Goal: Task Accomplishment & Management: Complete application form

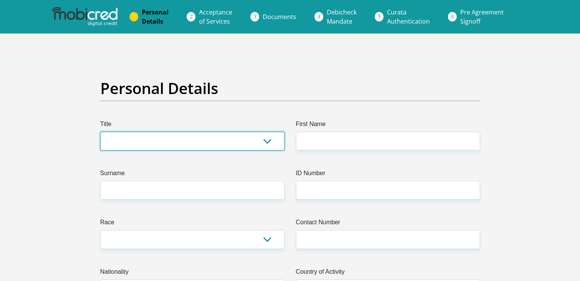
click at [141, 139] on select "Mr Ms Mrs Dr [PERSON_NAME]" at bounding box center [192, 141] width 184 height 19
select select "Mr"
click at [100, 132] on select "Mr Ms Mrs Dr [PERSON_NAME]" at bounding box center [192, 141] width 184 height 19
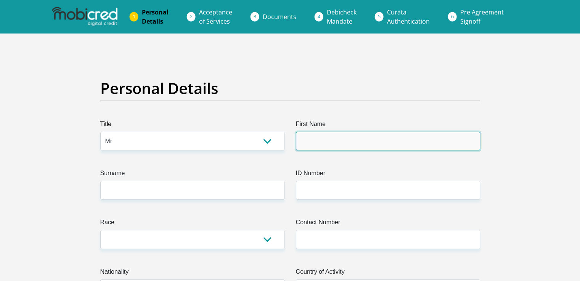
click at [314, 141] on input "First Name" at bounding box center [388, 141] width 184 height 19
type input "[PERSON_NAME]"
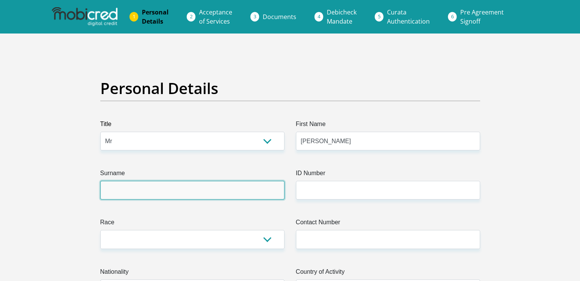
type input "Mohale"
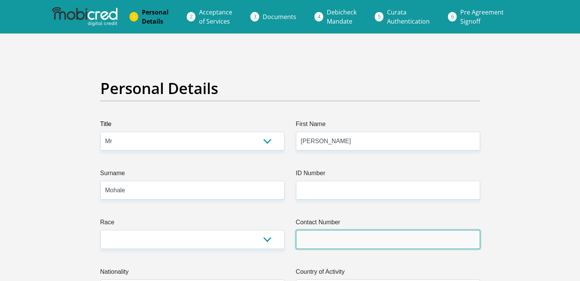
type input "0711753714"
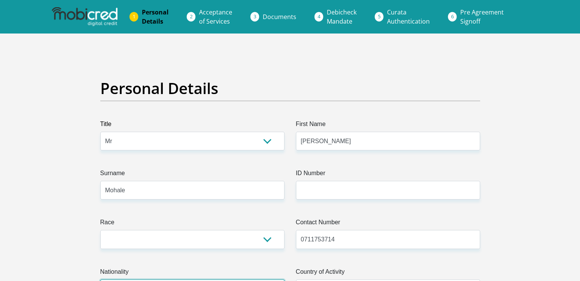
select select "ZAF"
type input "[STREET_ADDRESS]"
type input "umfuyaneni"
type input "Tembisa"
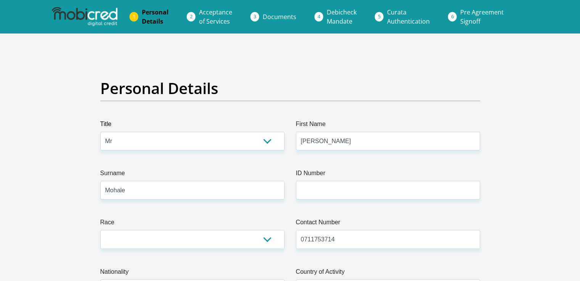
type input "Tembisa"
type input "1632"
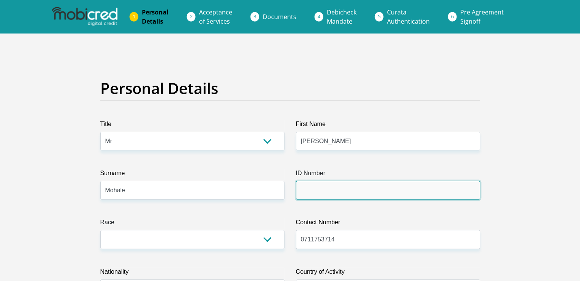
click at [347, 186] on input "ID Number" at bounding box center [388, 190] width 184 height 19
type input "8802125981085"
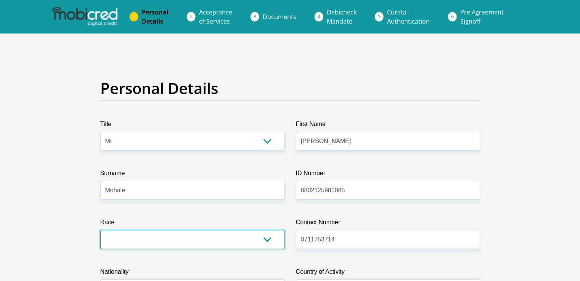
click at [202, 237] on select "Black Coloured Indian White Other" at bounding box center [192, 239] width 184 height 19
select select "1"
click at [100, 230] on select "Black Coloured Indian White Other" at bounding box center [192, 239] width 184 height 19
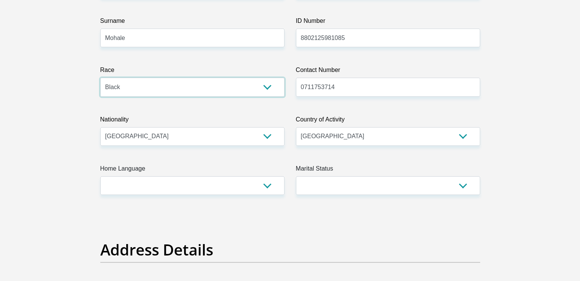
scroll to position [183, 0]
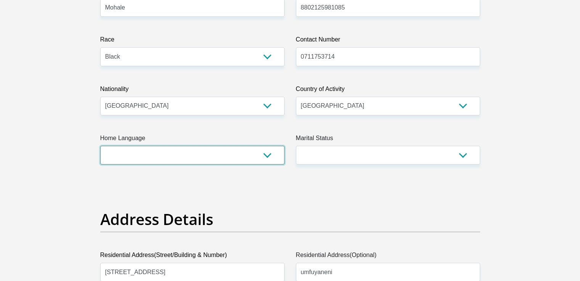
click at [269, 157] on select "Afrikaans English Sepedi South Ndebele Southern Sotho Swati Tsonga Tswana Venda…" at bounding box center [192, 155] width 184 height 19
select select "Other"
click at [100, 146] on select "Afrikaans English Sepedi South Ndebele Southern Sotho Swati Tsonga Tswana Venda…" at bounding box center [192, 155] width 184 height 19
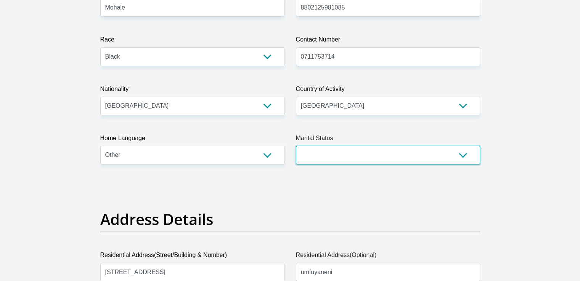
click at [361, 154] on select "Married ANC Single Divorced Widowed Married COP or Customary Law" at bounding box center [388, 155] width 184 height 19
select select "2"
click at [296, 146] on select "Married ANC Single Divorced Widowed Married COP or Customary Law" at bounding box center [388, 155] width 184 height 19
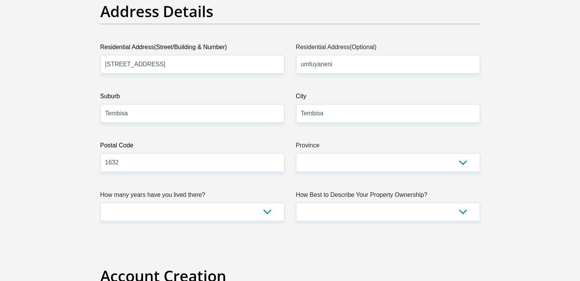
scroll to position [371, 0]
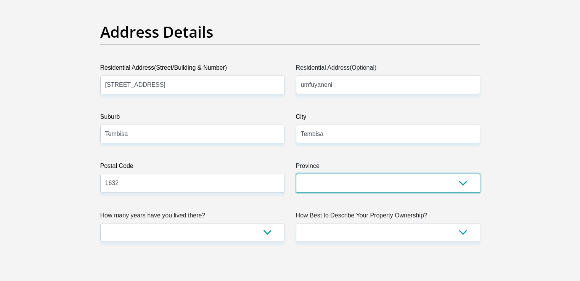
click at [465, 183] on select "Eastern Cape Free State [GEOGRAPHIC_DATA] [GEOGRAPHIC_DATA][DATE] [GEOGRAPHIC_D…" at bounding box center [388, 183] width 184 height 19
select select "Gauteng"
click at [296, 174] on select "Eastern Cape Free State [GEOGRAPHIC_DATA] [GEOGRAPHIC_DATA][DATE] [GEOGRAPHIC_D…" at bounding box center [388, 183] width 184 height 19
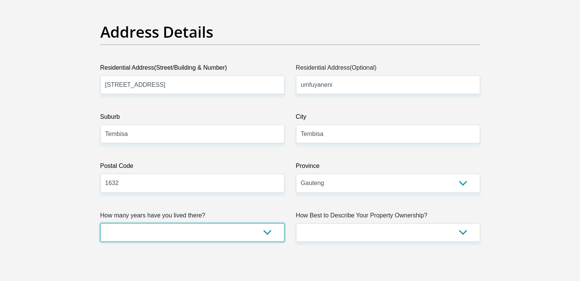
click at [236, 237] on select "less than 1 year 1-3 years 3-5 years 5+ years" at bounding box center [192, 232] width 184 height 19
select select "2"
click at [100, 223] on select "less than 1 year 1-3 years 3-5 years 5+ years" at bounding box center [192, 232] width 184 height 19
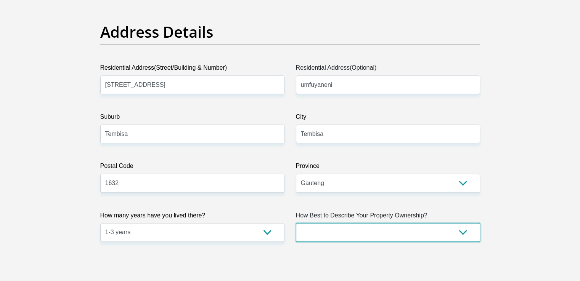
click at [470, 237] on select "Owned Rented Family Owned Company Dwelling" at bounding box center [388, 232] width 184 height 19
click at [296, 223] on select "Owned Rented Family Owned Company Dwelling" at bounding box center [388, 232] width 184 height 19
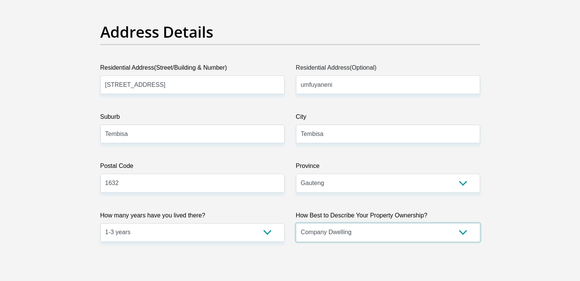
select select "parents"
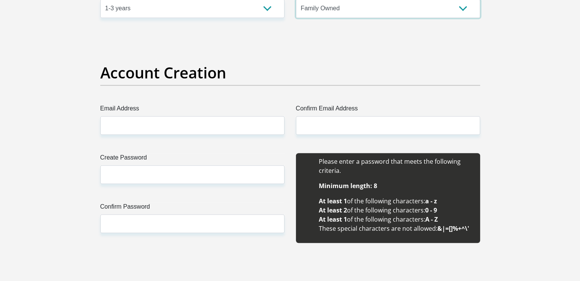
scroll to position [610, 0]
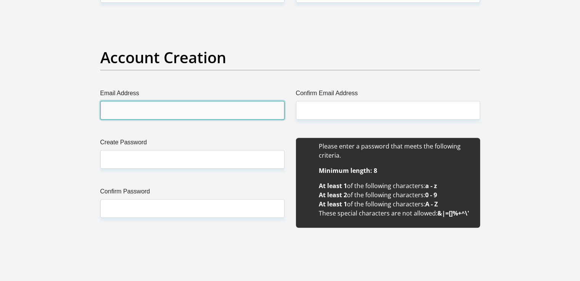
click at [221, 107] on input "Email Address" at bounding box center [192, 110] width 184 height 19
type input "[EMAIL_ADDRESS][DOMAIN_NAME]"
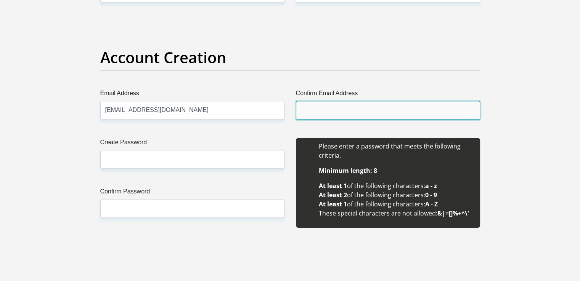
type input "[EMAIL_ADDRESS][DOMAIN_NAME]"
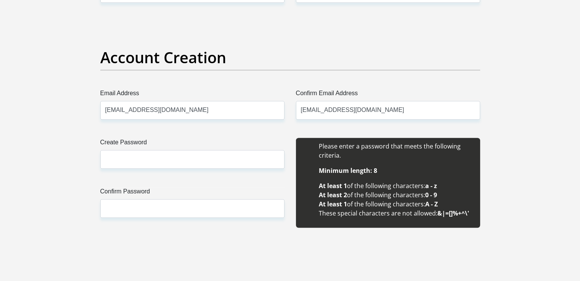
type input "[PERSON_NAME]"
type input "Mohale"
type input "0711753714"
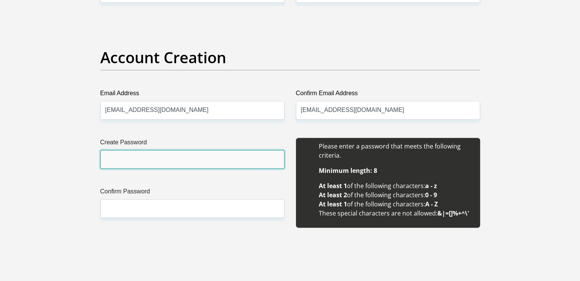
click at [181, 162] on input "Create Password" at bounding box center [192, 159] width 184 height 19
type input "S@muels@101"
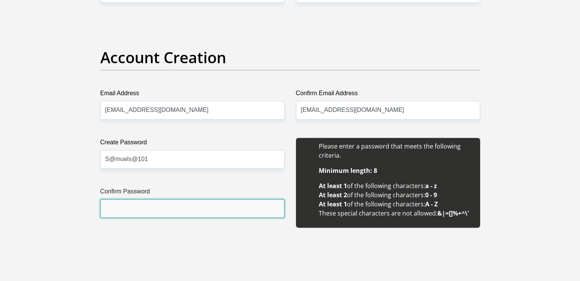
click at [160, 208] on input "Confirm Password" at bounding box center [192, 208] width 184 height 19
type input "S@muels@101"
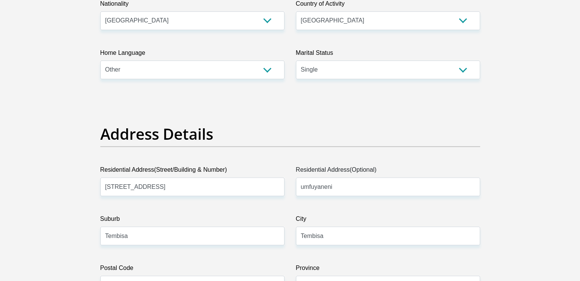
scroll to position [0, 0]
